Goal: Task Accomplishment & Management: Complete application form

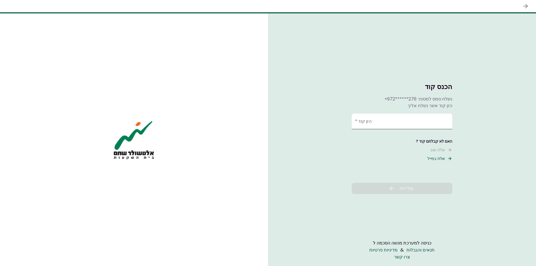
click at [421, 120] on input "הזן קוד   *" at bounding box center [402, 122] width 100 height 16
type input "******"
click at [390, 189] on icon at bounding box center [391, 188] width 4 height 4
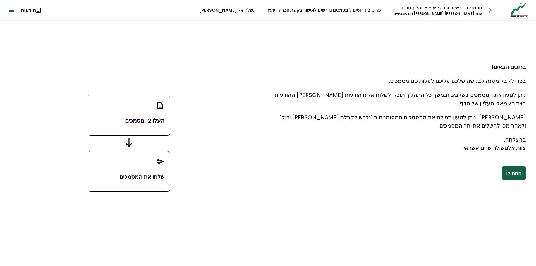
click at [512, 174] on button "התחילו" at bounding box center [513, 173] width 24 height 15
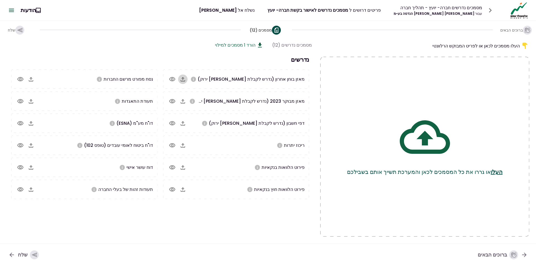
click at [181, 79] on icon "button" at bounding box center [182, 79] width 7 height 7
click at [183, 124] on icon "button" at bounding box center [179, 123] width 7 height 7
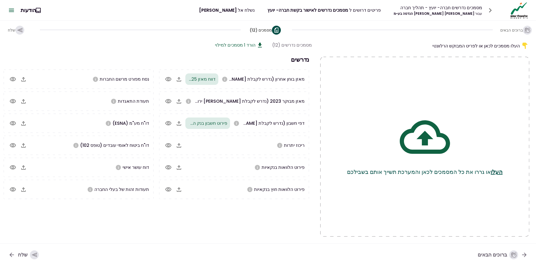
click at [181, 102] on icon "button" at bounding box center [179, 101] width 7 height 7
click at [182, 101] on icon "button" at bounding box center [179, 101] width 7 height 7
click at [182, 80] on icon "button" at bounding box center [179, 79] width 7 height 7
click at [181, 103] on icon "button" at bounding box center [178, 101] width 4 height 4
drag, startPoint x: 232, startPoint y: 182, endPoint x: 174, endPoint y: 176, distance: 57.8
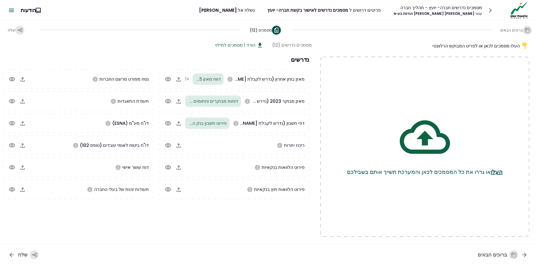
click at [26, 169] on icon "button" at bounding box center [22, 167] width 7 height 7
click at [25, 191] on icon "button" at bounding box center [22, 189] width 4 height 4
click at [181, 101] on icon "button" at bounding box center [178, 101] width 4 height 4
click at [26, 123] on icon "button" at bounding box center [22, 123] width 7 height 7
click at [21, 146] on icon "button" at bounding box center [22, 145] width 7 height 7
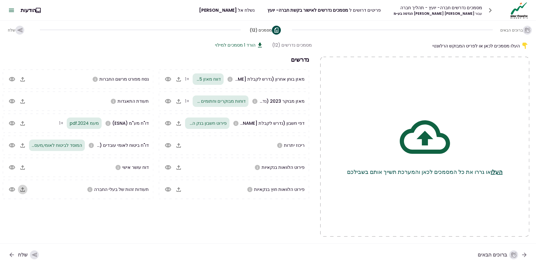
click at [21, 189] on icon "button" at bounding box center [22, 189] width 7 height 7
click at [500, 171] on button "העלו" at bounding box center [497, 172] width 12 height 8
click at [32, 256] on icon "button" at bounding box center [34, 255] width 5 height 5
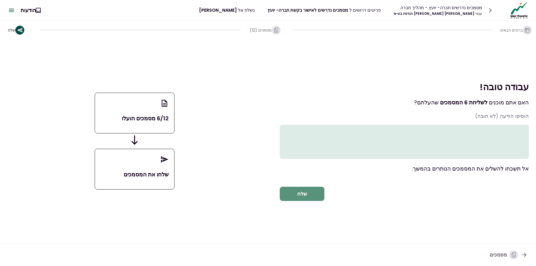
click at [292, 199] on button "שלח" at bounding box center [302, 194] width 45 height 15
